Goal: Transaction & Acquisition: Purchase product/service

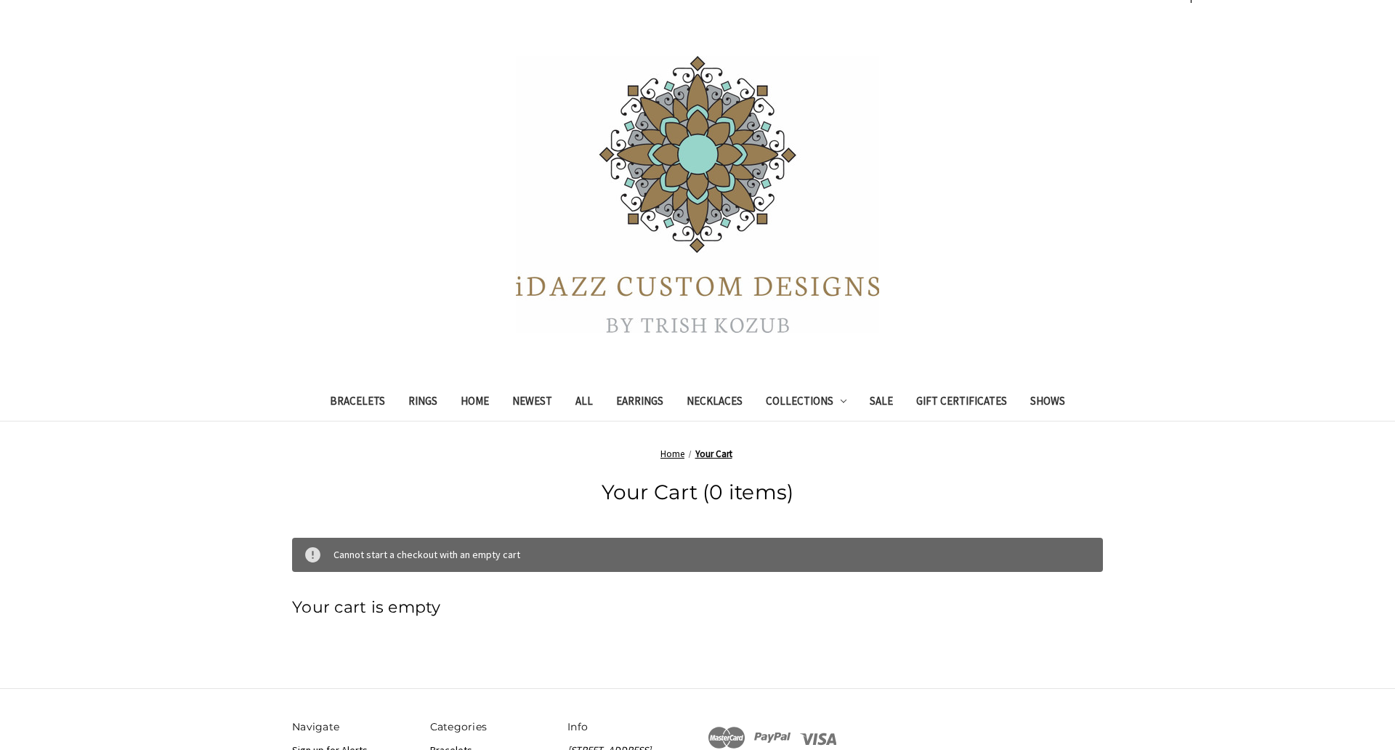
scroll to position [28, 0]
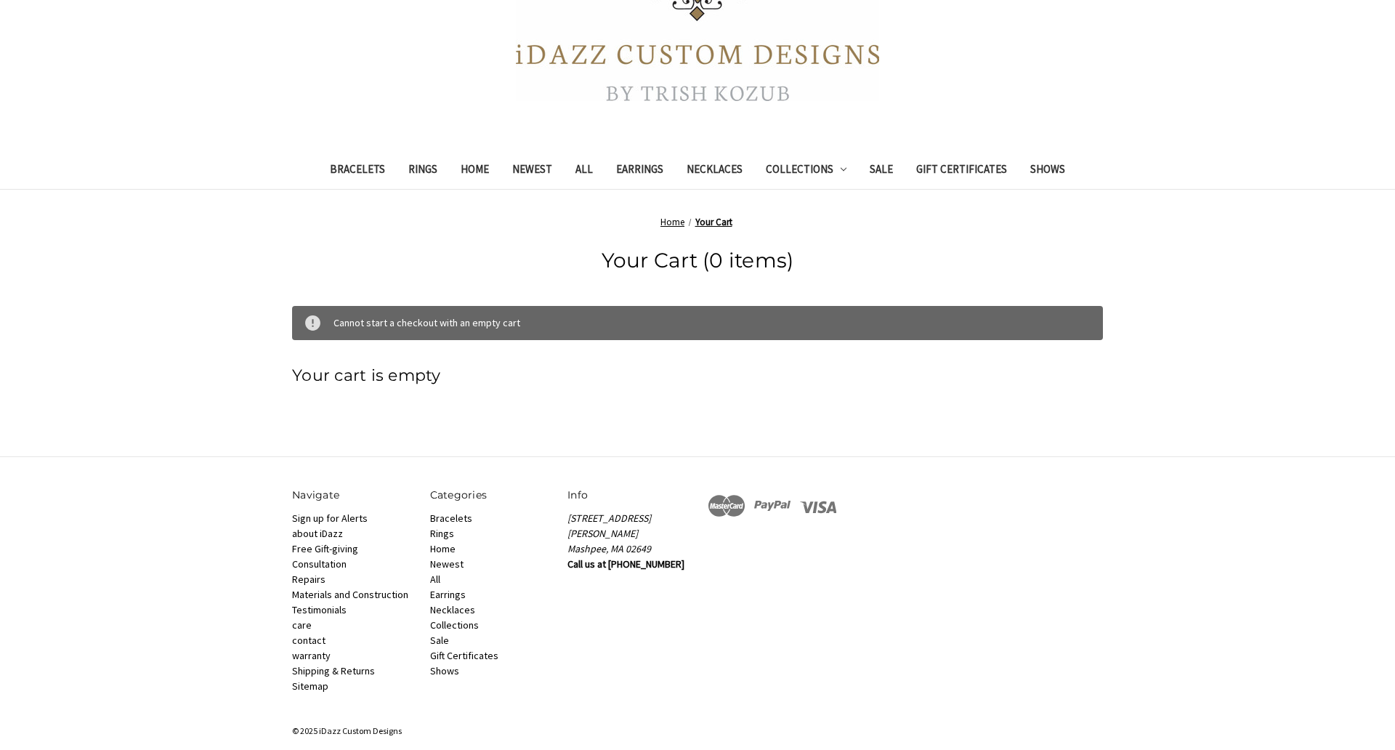
scroll to position [278, 0]
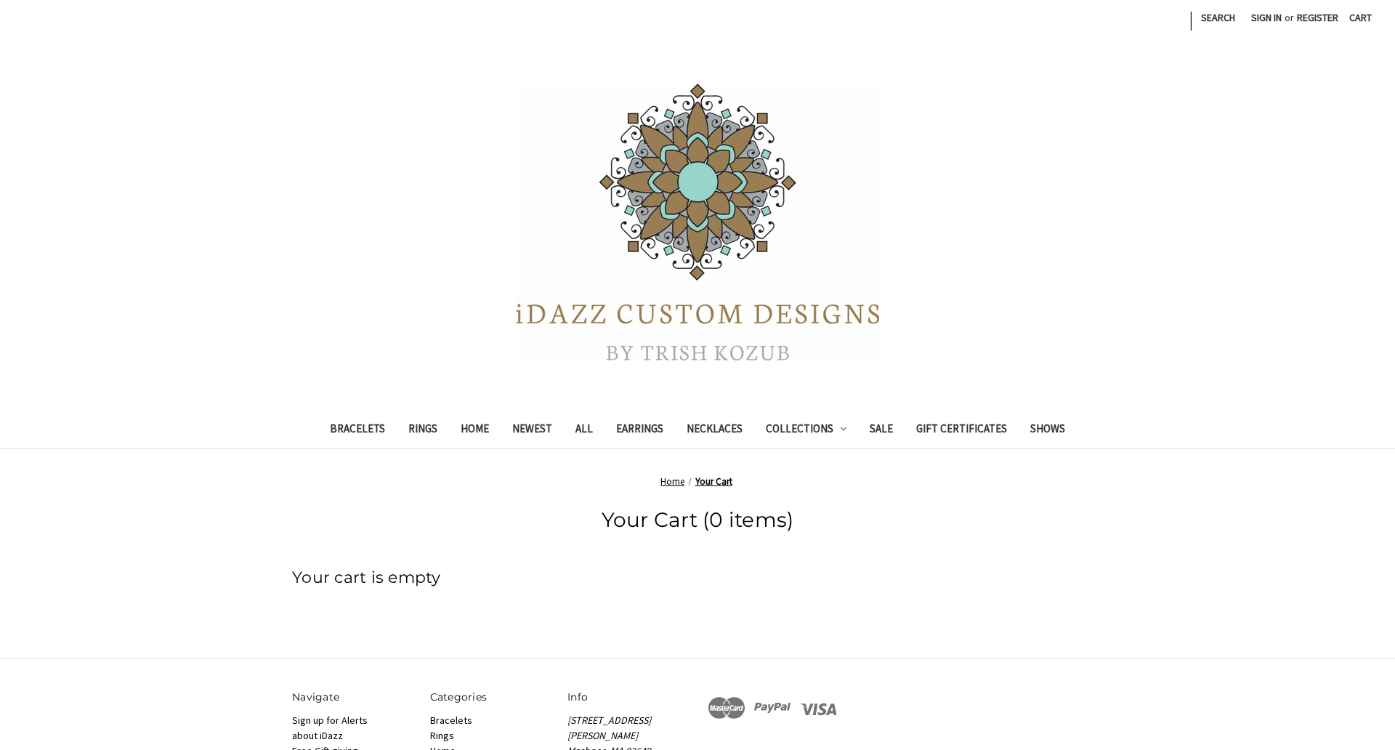
scroll to position [220, 0]
